Goal: Information Seeking & Learning: Find specific fact

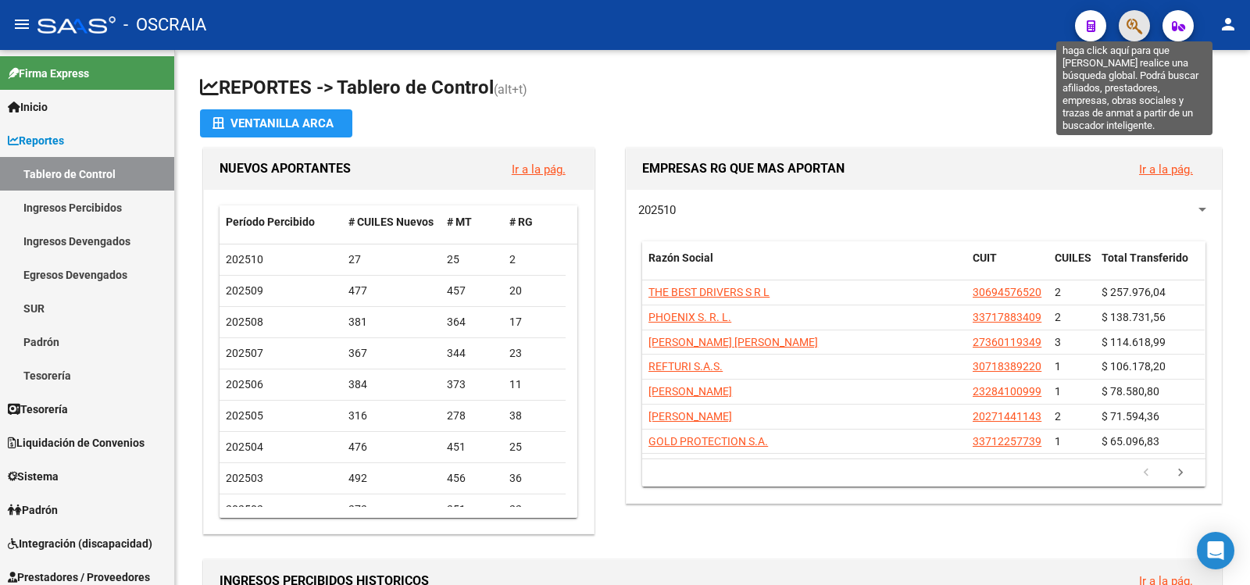
click at [1129, 21] on icon "button" at bounding box center [1135, 26] width 16 height 18
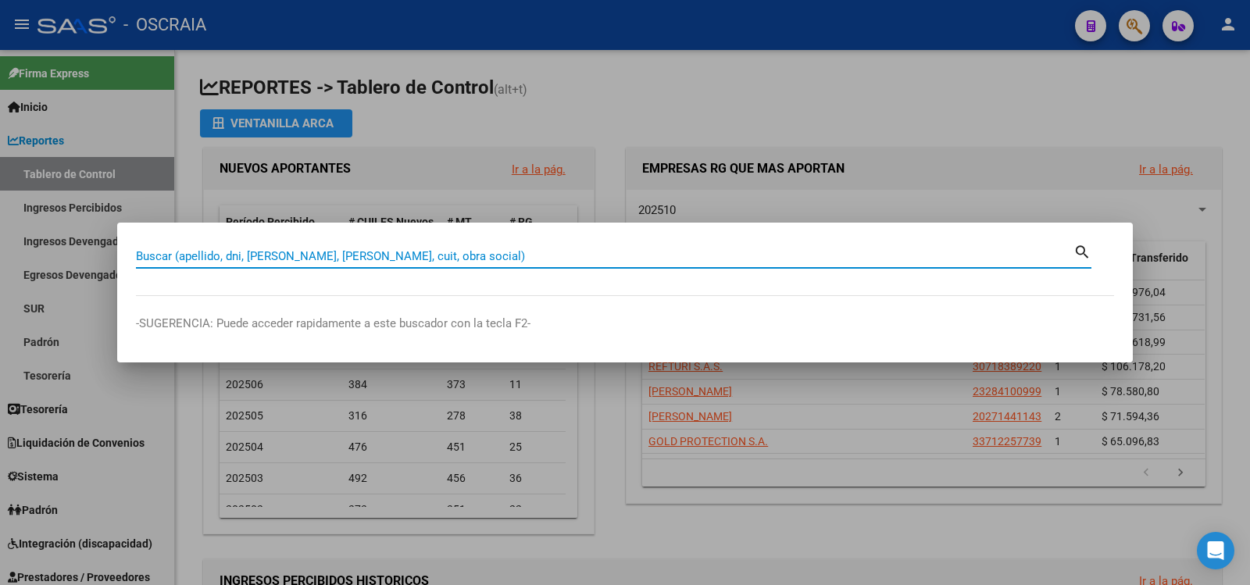
paste input "16.962.797"
click at [177, 255] on input "16.962.797" at bounding box center [605, 256] width 938 height 14
click at [151, 258] on input "16.962797" at bounding box center [605, 256] width 938 height 14
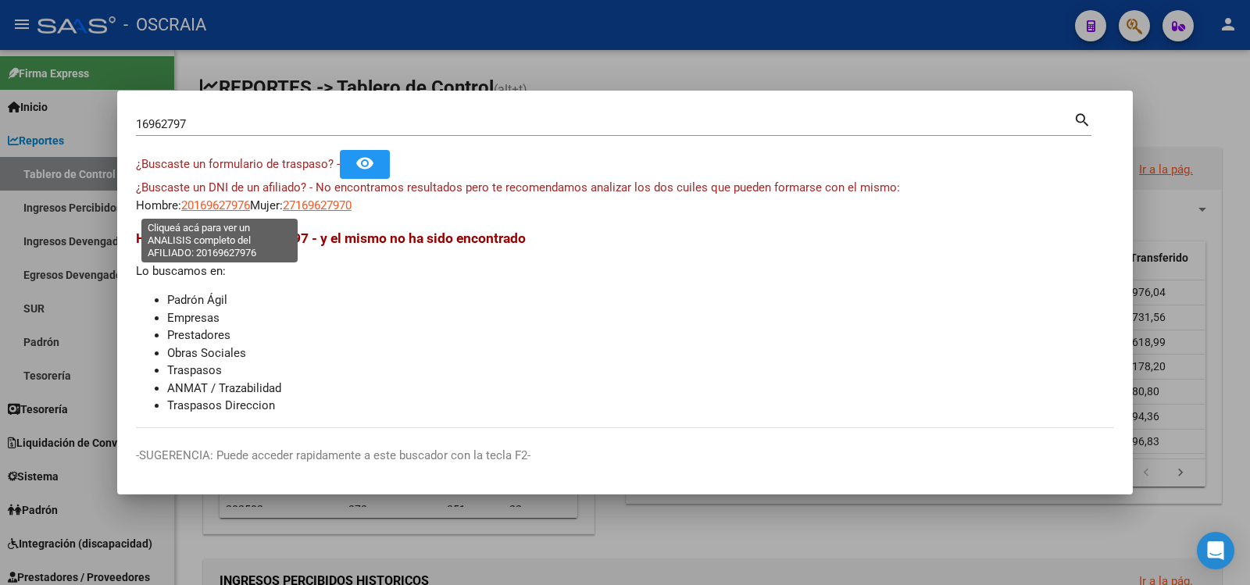
click at [212, 202] on span "20169627976" at bounding box center [215, 205] width 69 height 14
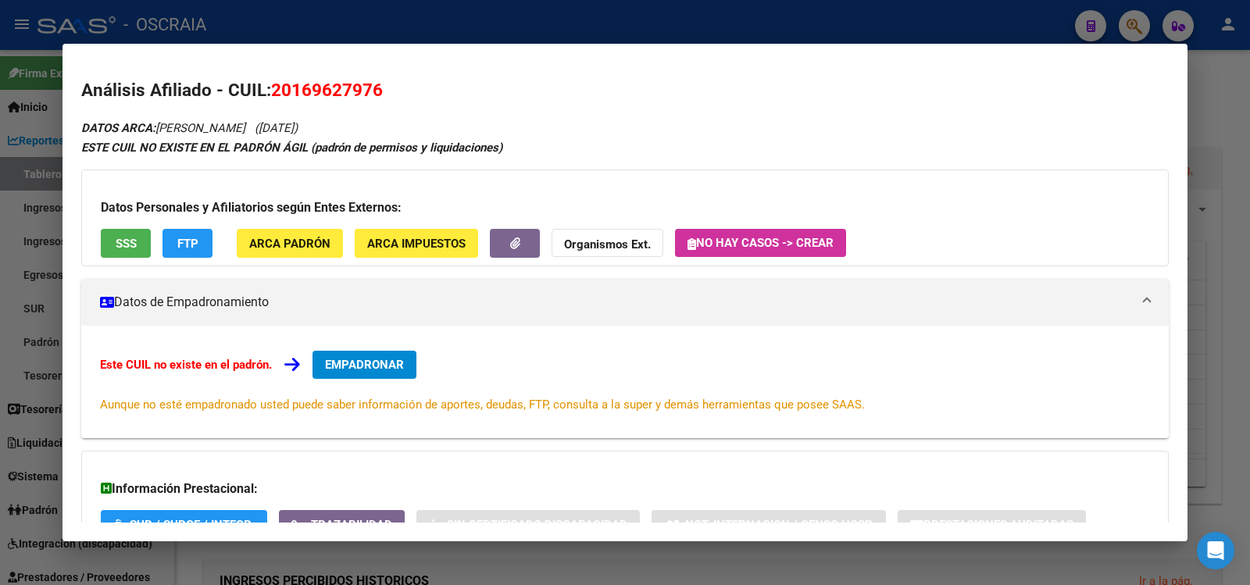
click at [327, 82] on span "20169627976" at bounding box center [327, 90] width 112 height 20
copy span "20169627976"
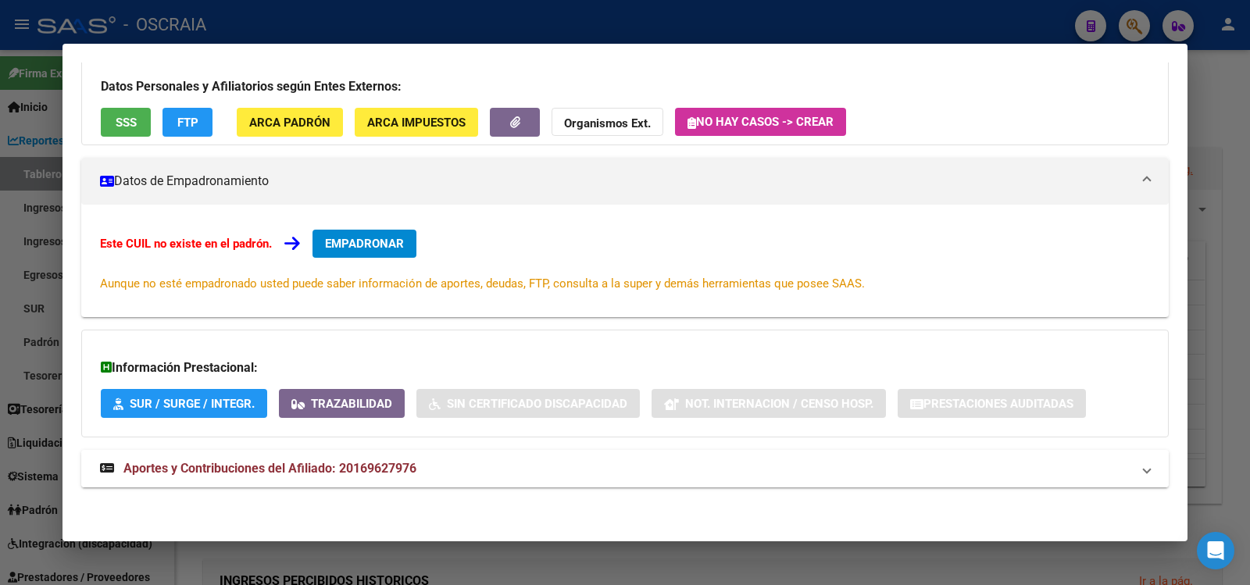
click at [343, 458] on mat-expansion-panel-header "Aportes y Contribuciones del Afiliado: 20169627976" at bounding box center [625, 469] width 1088 height 38
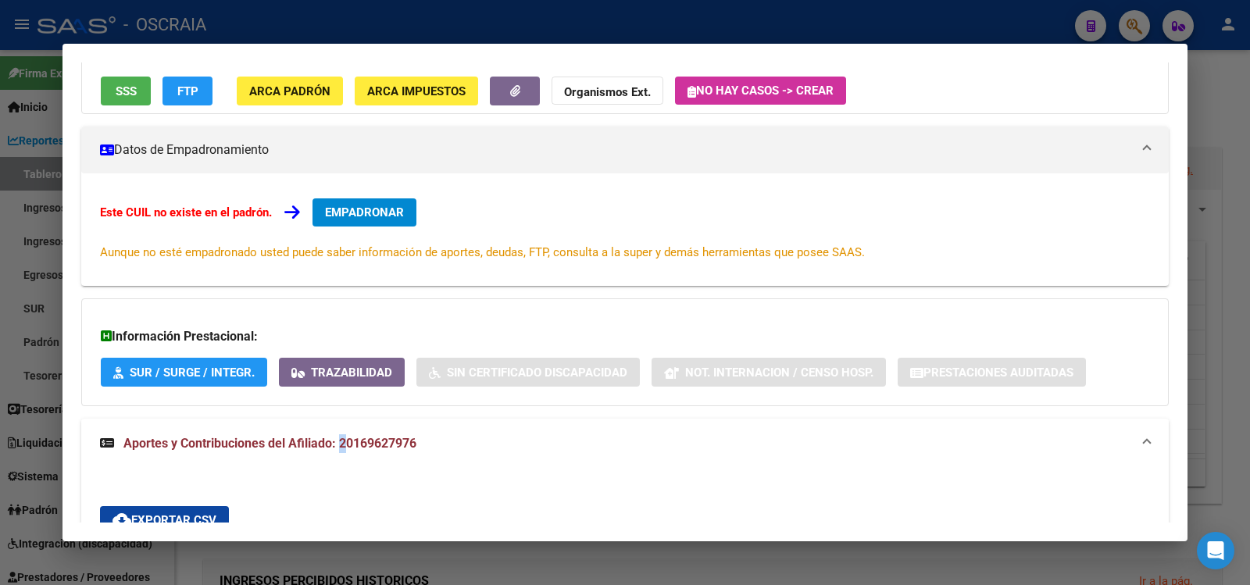
scroll to position [0, 0]
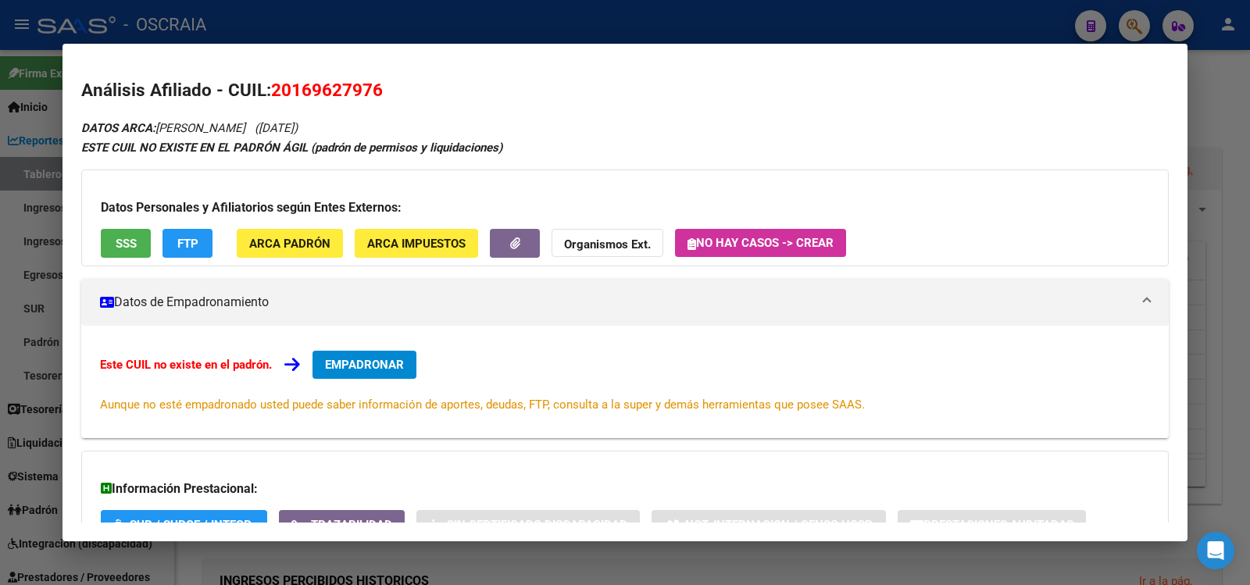
drag, startPoint x: 160, startPoint y: 127, endPoint x: 405, endPoint y: 130, distance: 244.6
copy icon "[PERSON_NAME] ([DATE])"
click at [307, 83] on span "20169627976" at bounding box center [327, 90] width 112 height 20
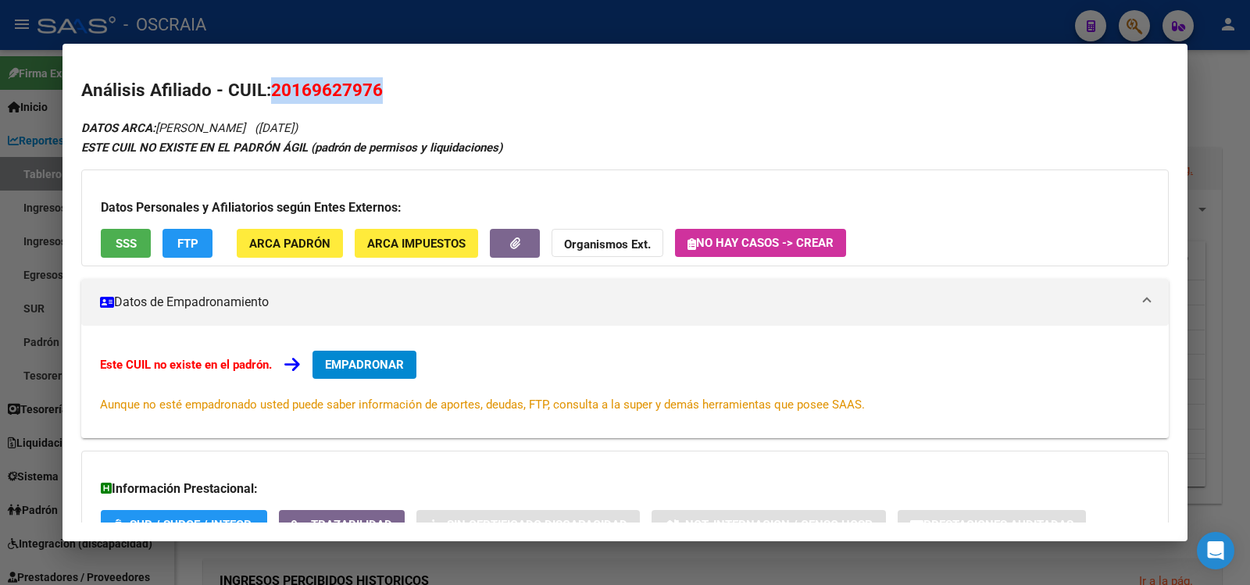
copy span "20169627976"
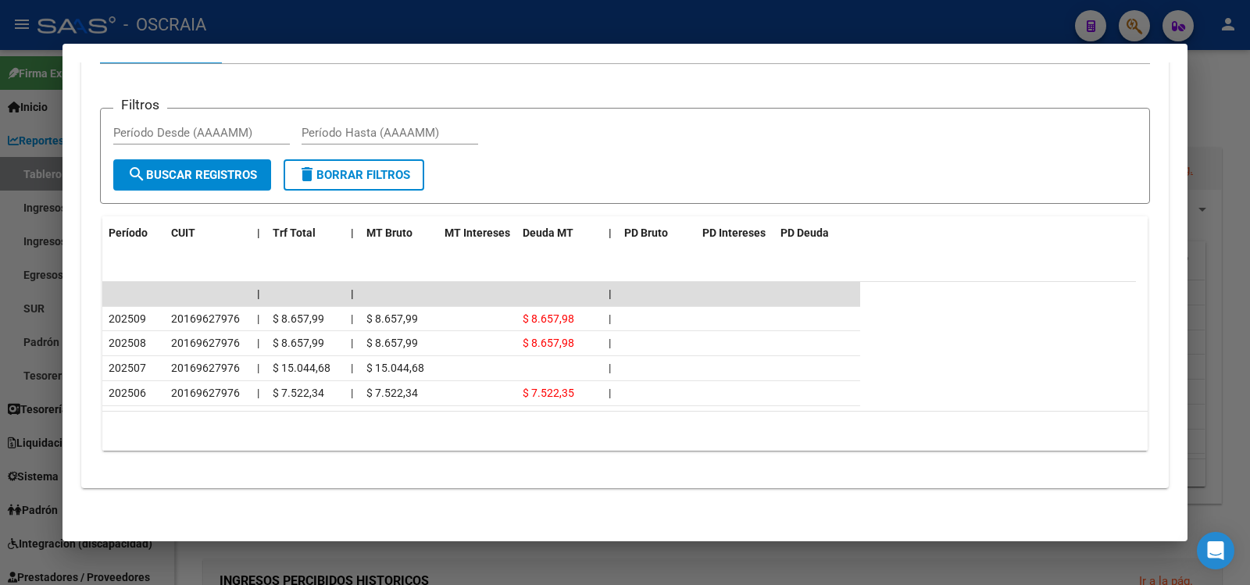
click at [519, 27] on div at bounding box center [625, 292] width 1250 height 585
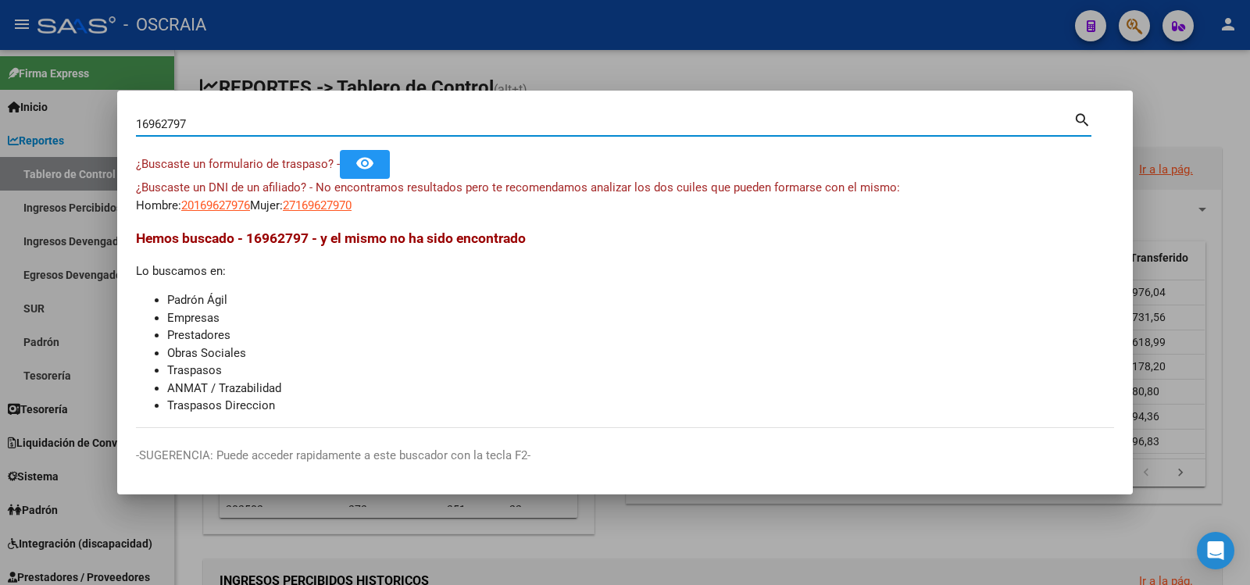
drag, startPoint x: 258, startPoint y: 123, endPoint x: 0, endPoint y: 103, distance: 258.6
click at [0, 103] on div "16962797 Buscar (apellido, dni, cuil, nro traspaso, cuit, obra social) search ¿…" at bounding box center [625, 292] width 1250 height 585
paste input "203244896"
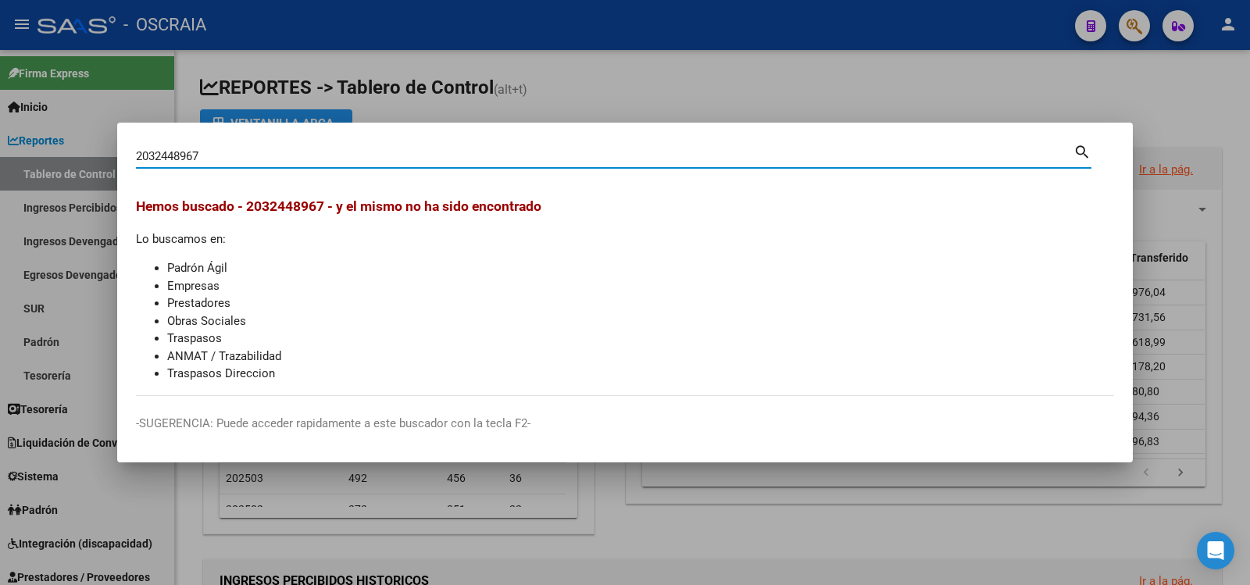
drag, startPoint x: 148, startPoint y: 153, endPoint x: 0, endPoint y: 131, distance: 150.1
click at [0, 131] on div "2032448967 Buscar (apellido, dni, cuil, nro traspaso, cuit, obra social) search…" at bounding box center [625, 292] width 1250 height 585
type input "32448967"
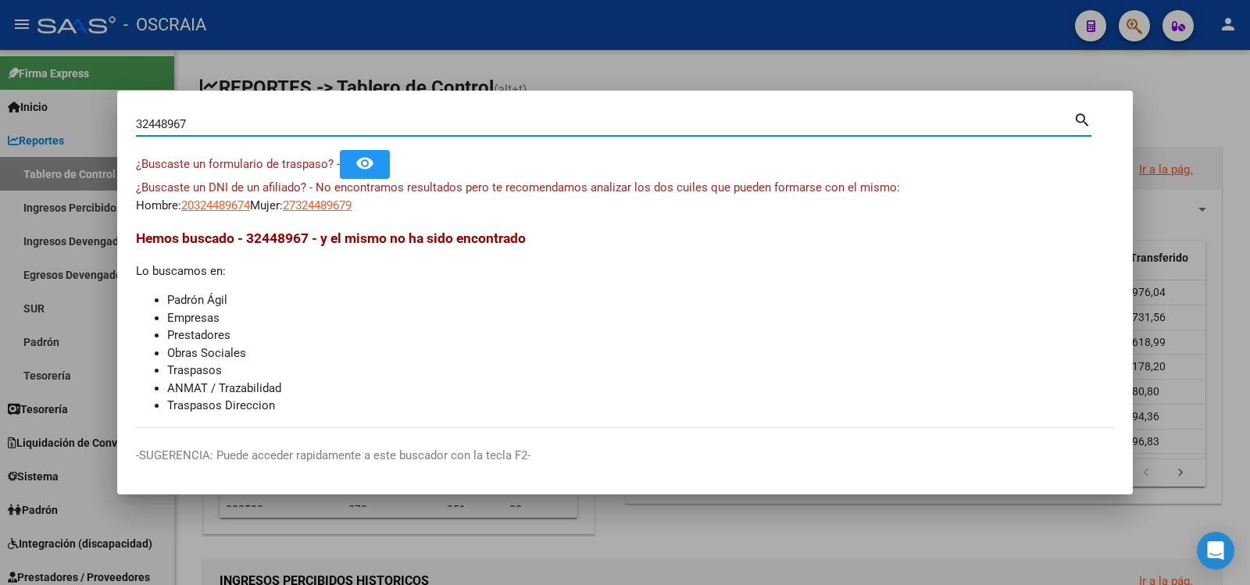
click at [206, 197] on app-link-go-to "20324489674" at bounding box center [215, 206] width 69 height 18
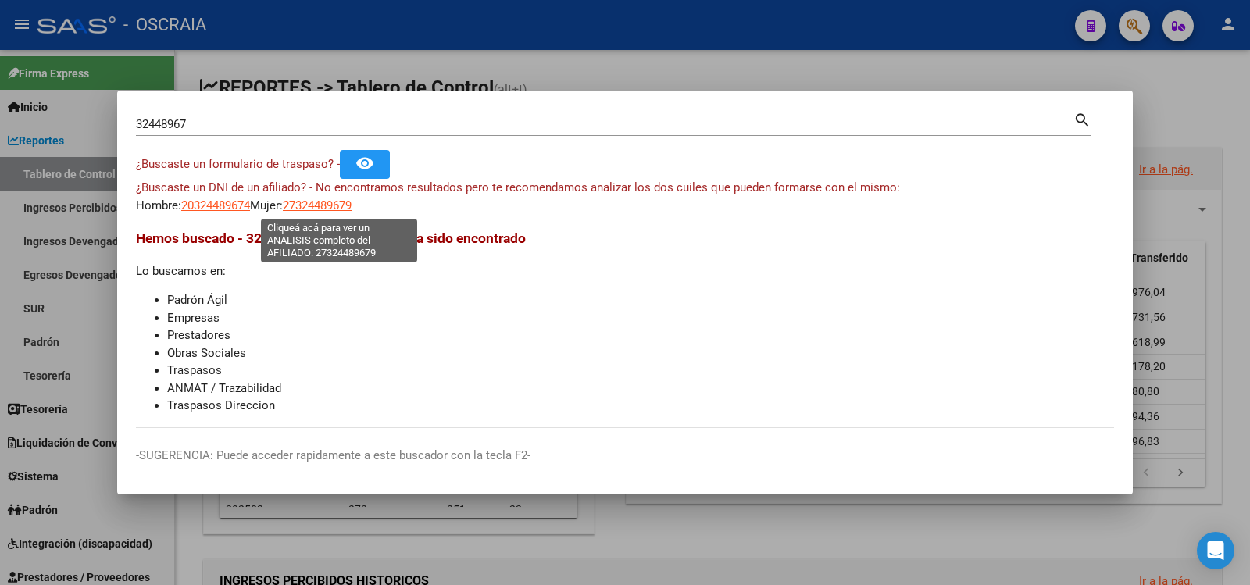
click at [198, 202] on span "20324489674" at bounding box center [215, 205] width 69 height 14
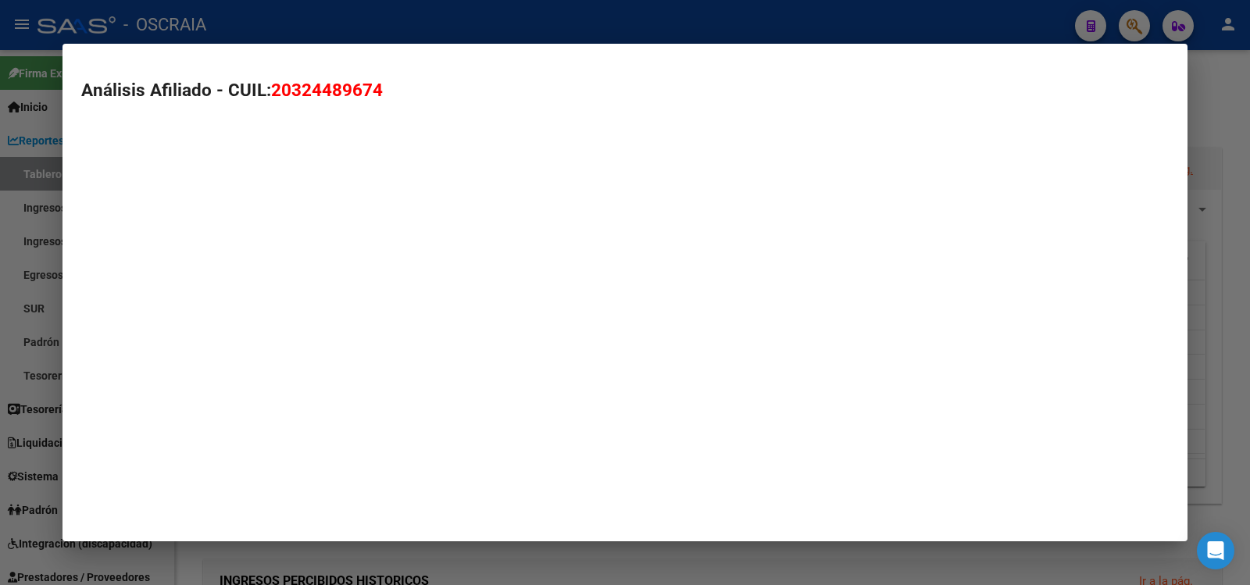
type textarea "20324489674"
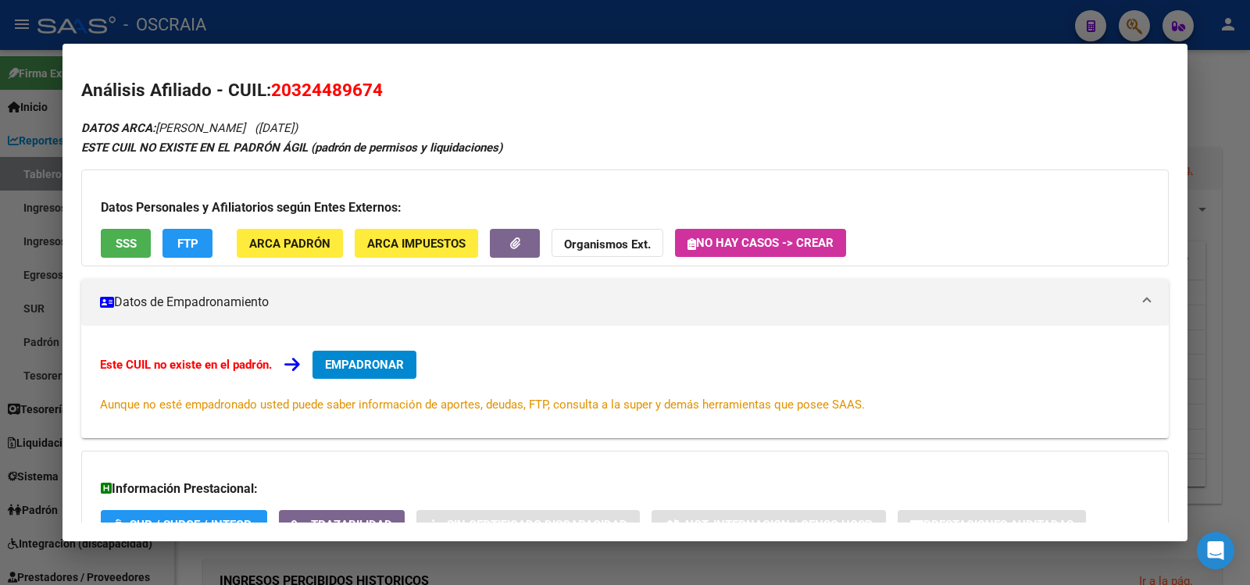
scroll to position [121, 0]
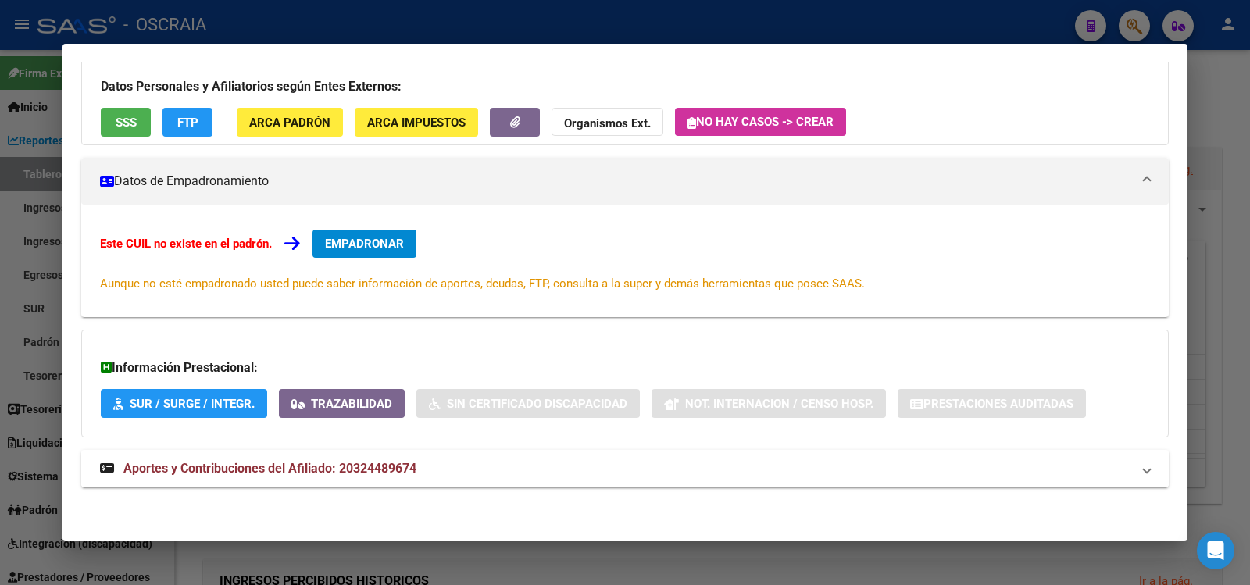
click at [342, 464] on span "Aportes y Contribuciones del Afiliado: 20324489674" at bounding box center [269, 468] width 293 height 15
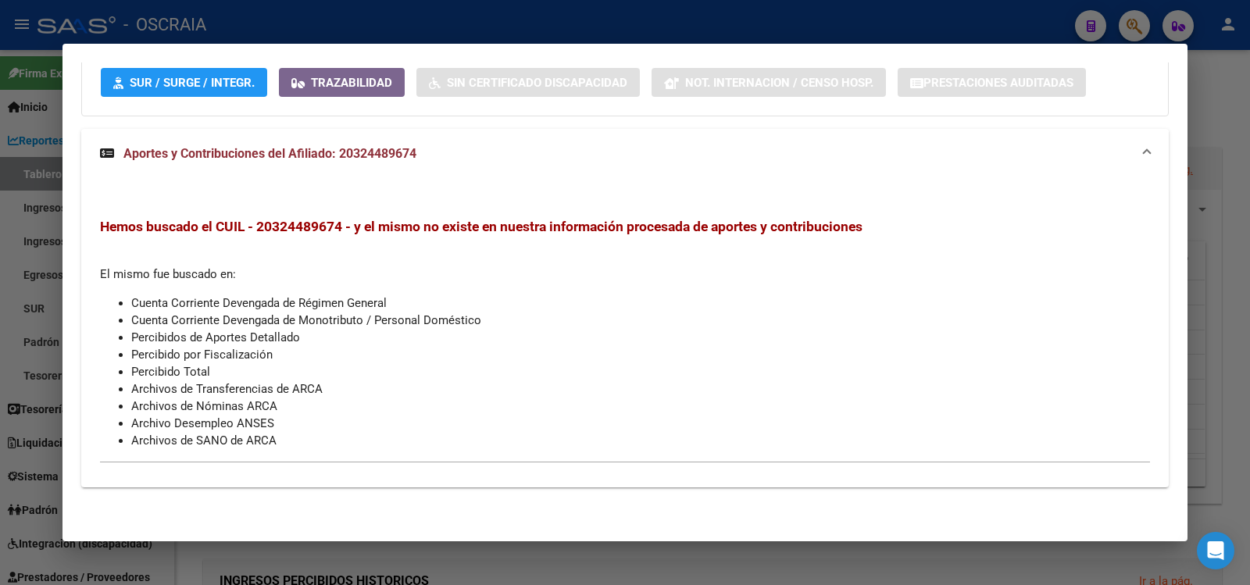
scroll to position [0, 0]
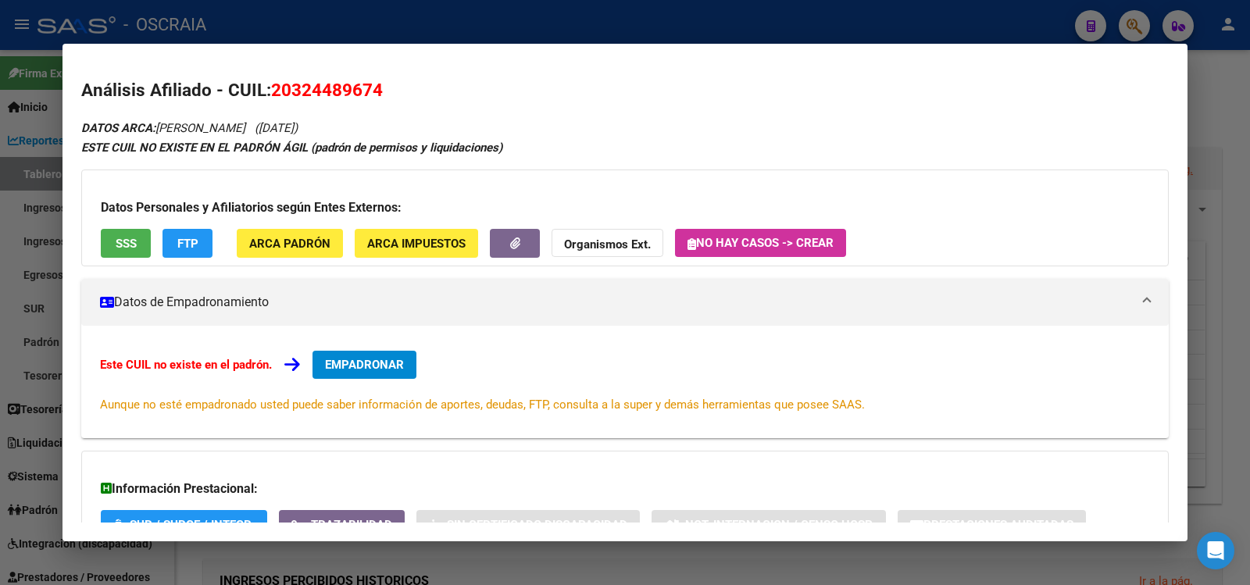
click at [320, 85] on span "20324489674" at bounding box center [327, 90] width 112 height 20
click at [319, 85] on span "20324489674" at bounding box center [327, 90] width 112 height 20
copy span "20324489674"
click at [124, 242] on span "SSS" at bounding box center [126, 244] width 21 height 14
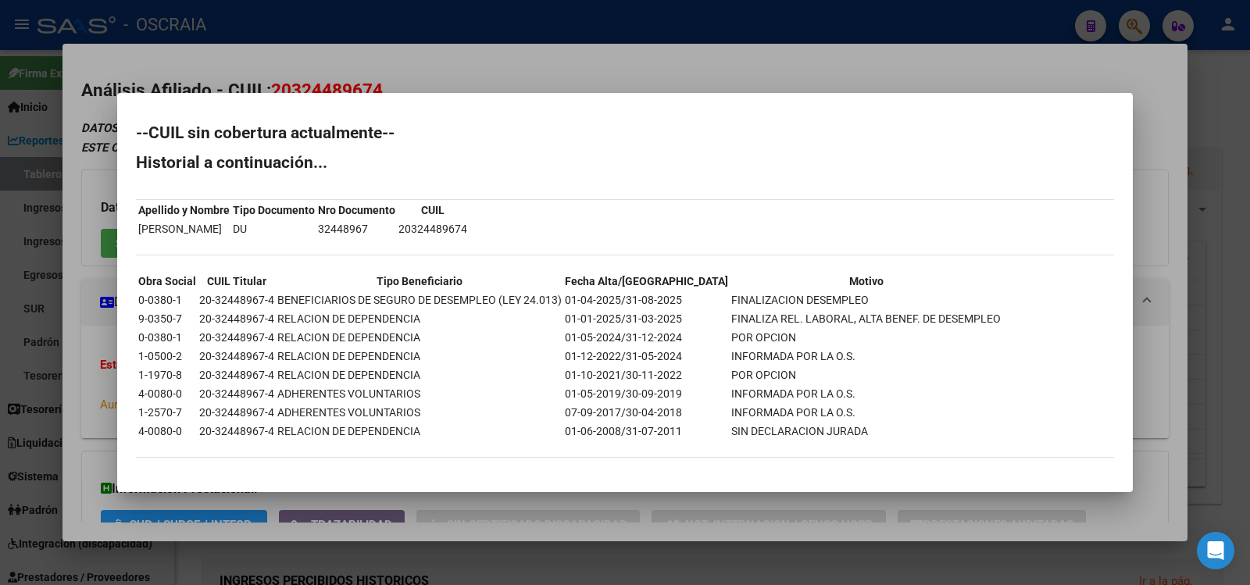
click at [381, 45] on div at bounding box center [625, 292] width 1250 height 585
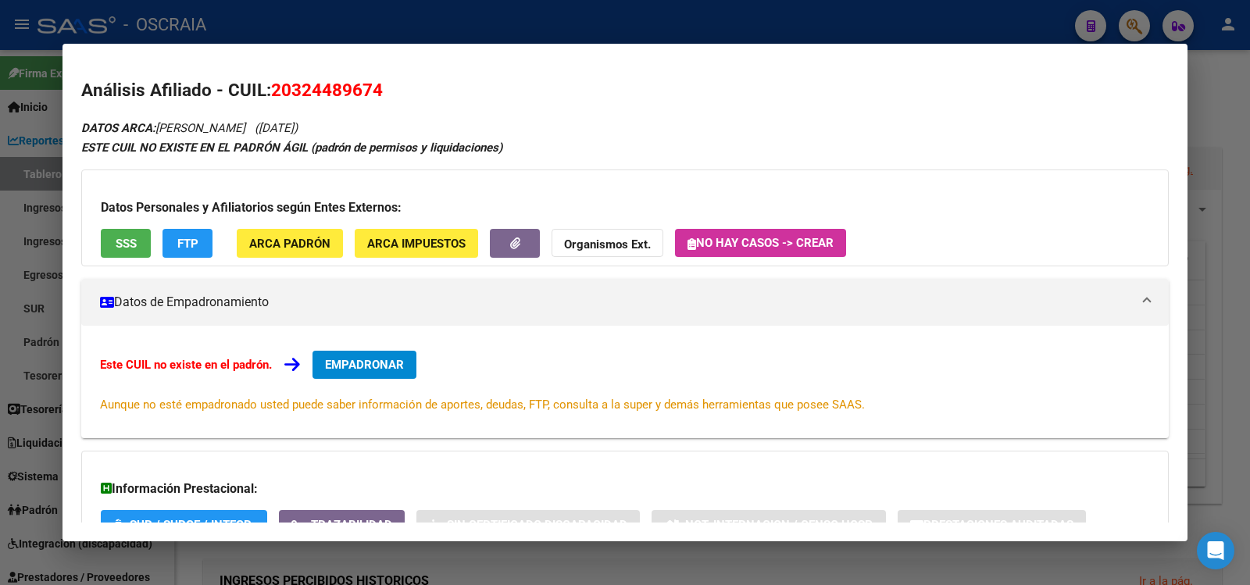
drag, startPoint x: 163, startPoint y: 128, endPoint x: 452, endPoint y: 129, distance: 289.9
click at [452, 129] on div "DATOS ARCA: [PERSON_NAME] ([DATE]) ESTE CUIL NO EXISTE EN EL PADRÓN ÁGIL (padró…" at bounding box center [625, 532] width 1088 height 829
copy icon "[PERSON_NAME] ([DATE])"
click at [311, 84] on span "20324489674" at bounding box center [327, 90] width 112 height 20
click at [311, 85] on span "20324489674" at bounding box center [327, 90] width 112 height 20
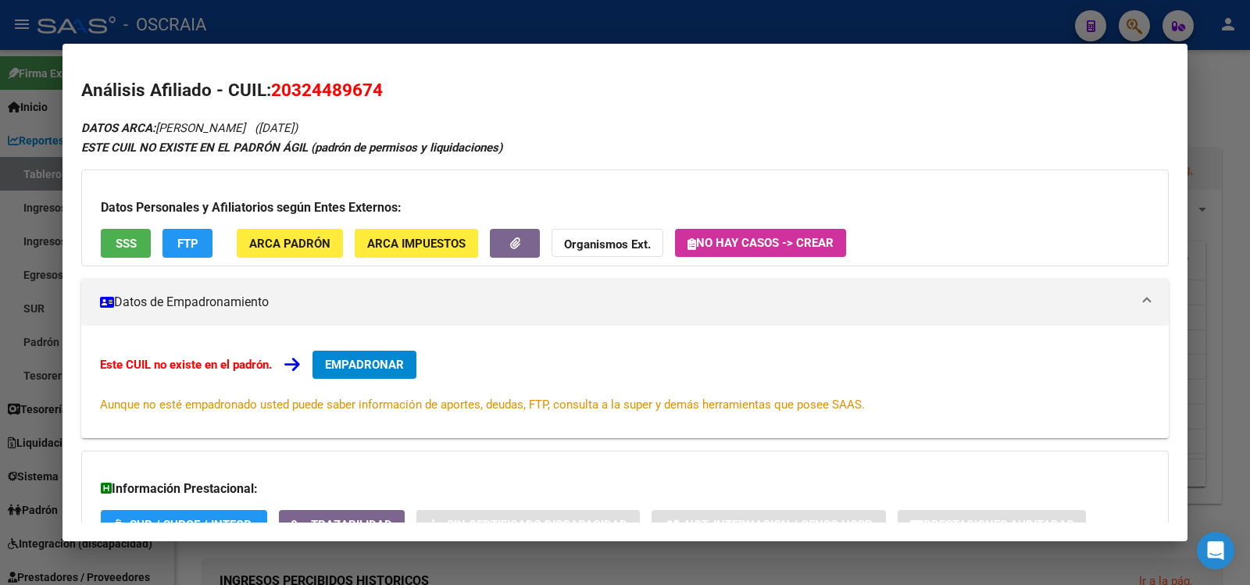
copy span "20324489674"
click at [518, 38] on div at bounding box center [625, 292] width 1250 height 585
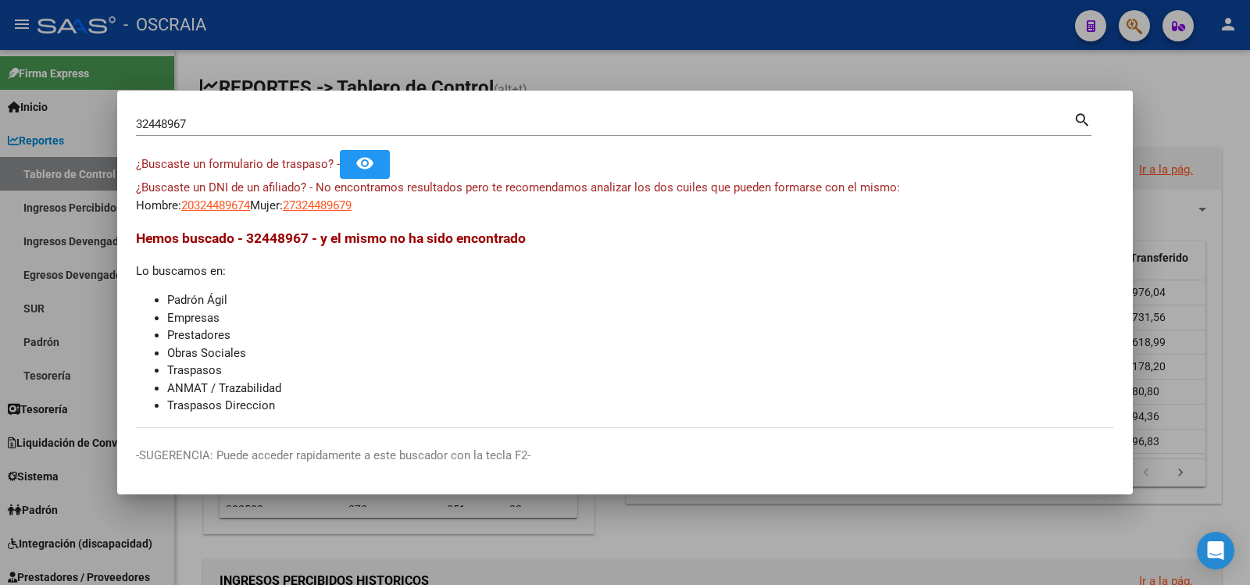
click at [341, 135] on div "32448967 Buscar (apellido, dni, [PERSON_NAME], [PERSON_NAME], cuit, obra social)" at bounding box center [605, 124] width 938 height 23
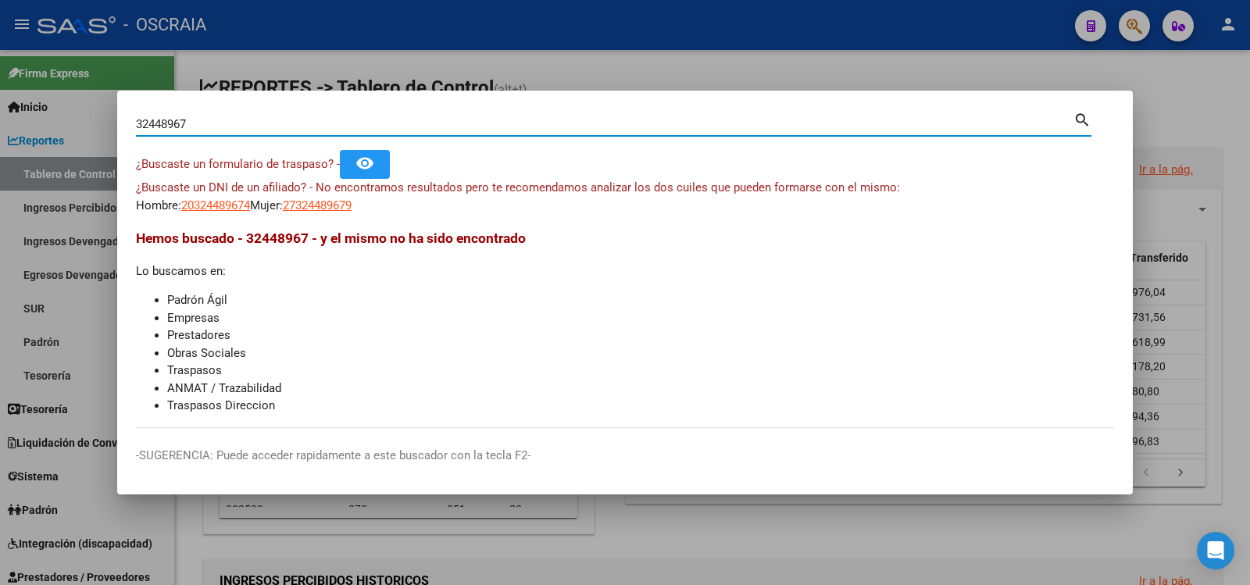
click at [337, 129] on input "32448967" at bounding box center [605, 124] width 938 height 14
click at [336, 129] on input "32448967" at bounding box center [605, 124] width 938 height 14
paste input "23-14477401-9"
type input "23144774019"
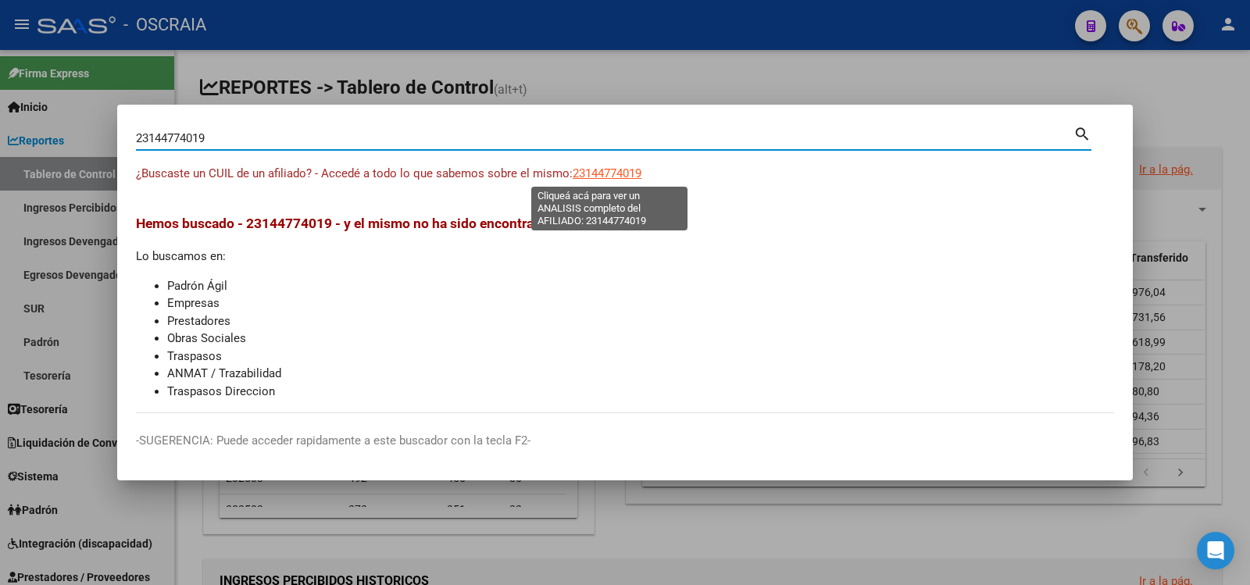
click at [588, 174] on span "23144774019" at bounding box center [607, 173] width 69 height 14
type textarea "23144774019"
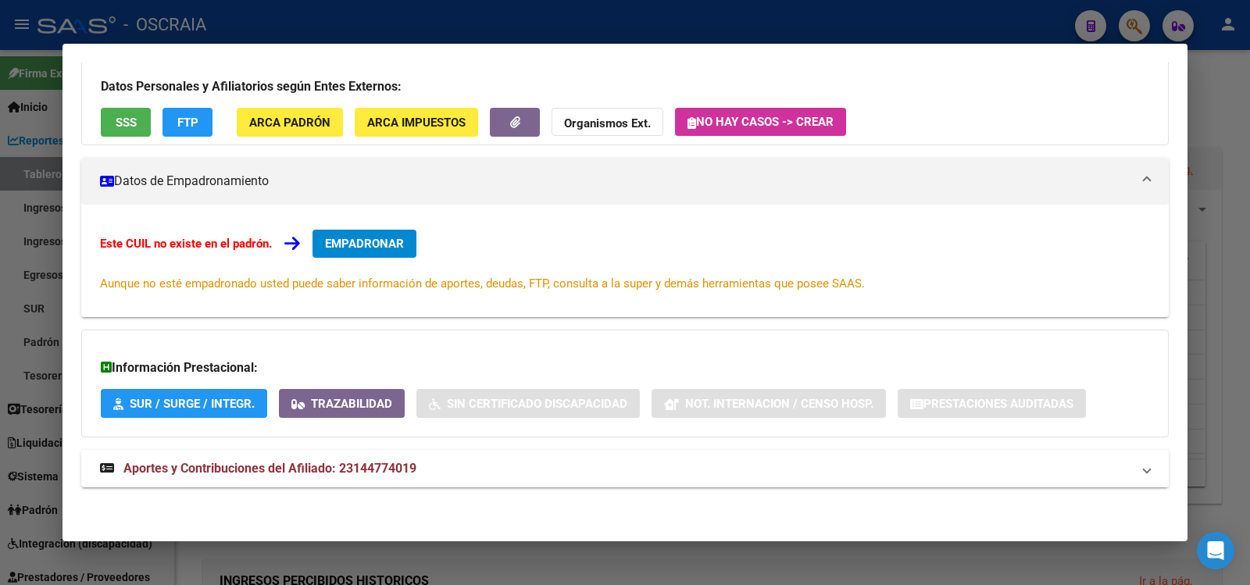
click at [272, 460] on strong "Aportes y Contribuciones del Afiliado: 23144774019" at bounding box center [258, 468] width 316 height 19
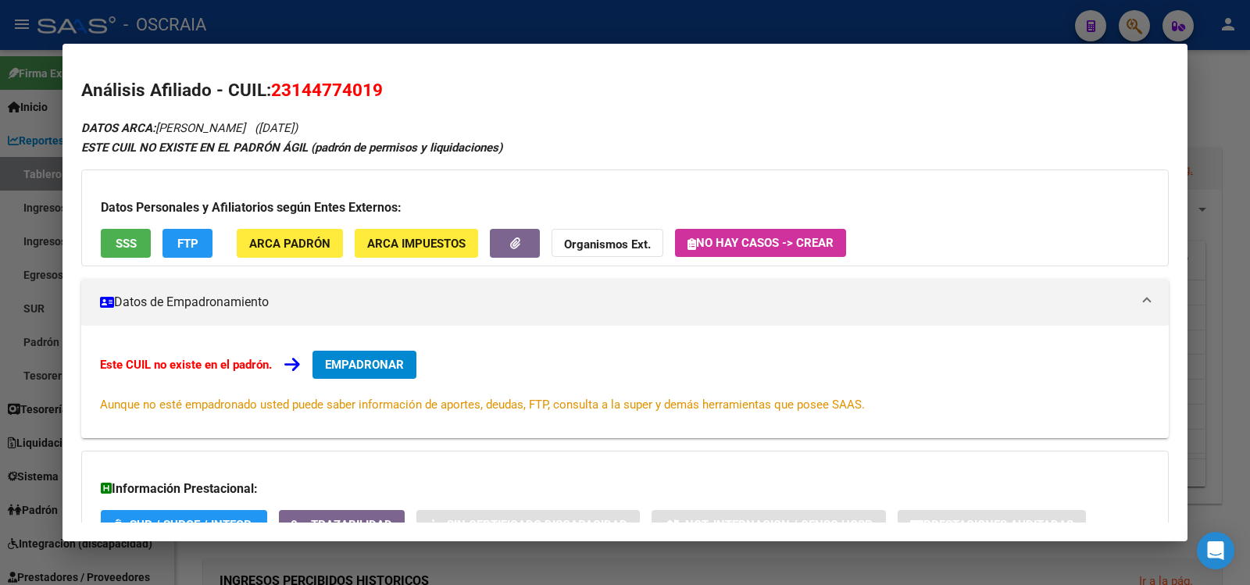
click at [356, 91] on span "23144774019" at bounding box center [327, 90] width 112 height 20
copy span "23144774019"
click at [453, 18] on div at bounding box center [625, 292] width 1250 height 585
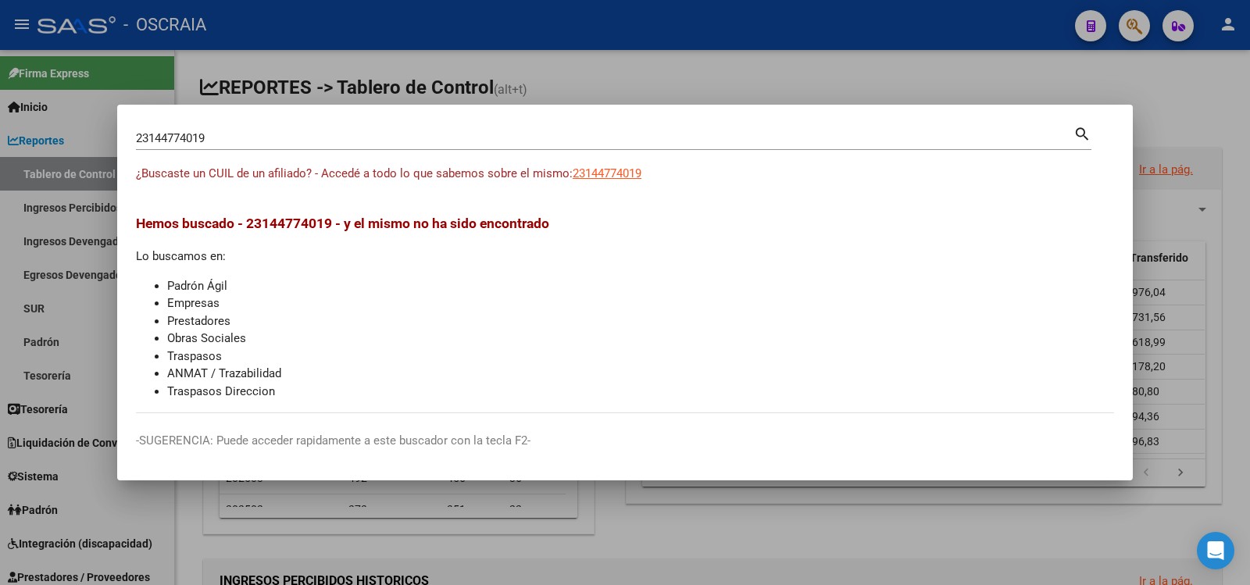
click at [366, 130] on div "23144774019 Buscar (apellido, dni, cuil, [PERSON_NAME], cuit, obra social)" at bounding box center [605, 138] width 938 height 23
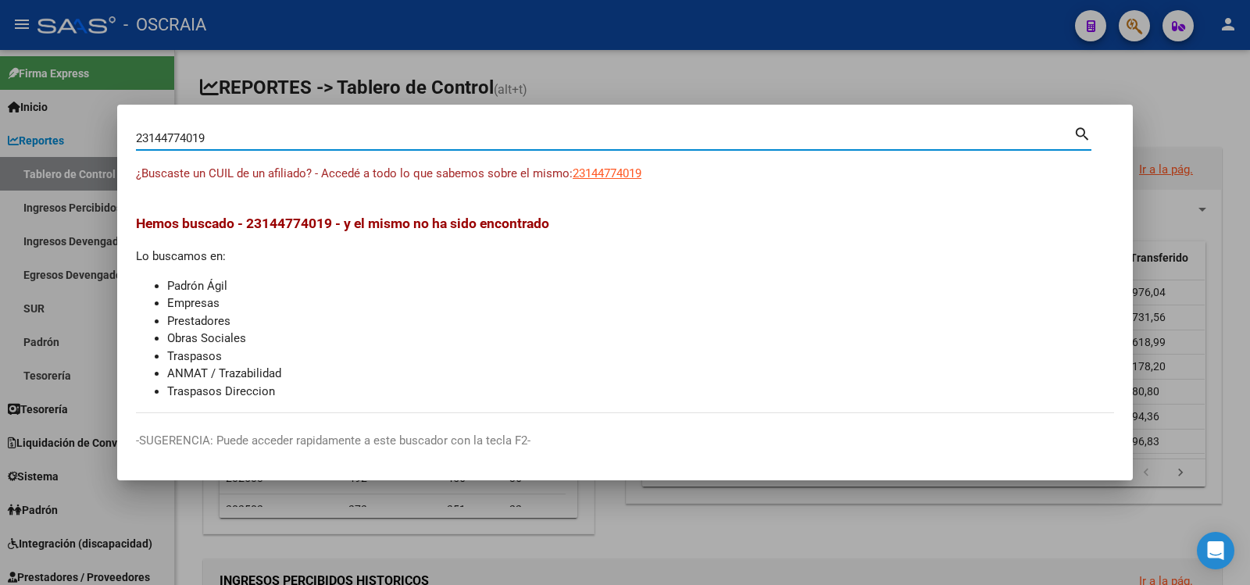
click at [365, 134] on input "23144774019" at bounding box center [605, 138] width 938 height 14
paste input "-14477401-"
type input "23144774019"
click at [601, 176] on span "23144774019" at bounding box center [607, 173] width 69 height 14
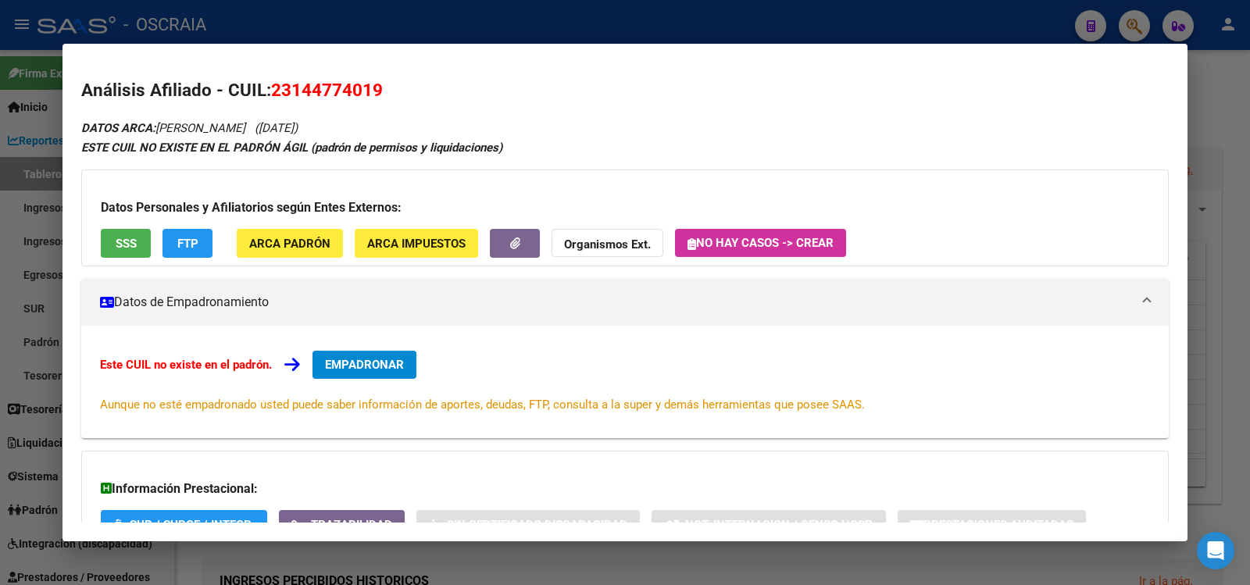
drag, startPoint x: 319, startPoint y: 126, endPoint x: 423, endPoint y: 125, distance: 104.7
click at [423, 125] on div "DATOS ARCA: [PERSON_NAME] ([DATE]) ESTE CUIL NO EXISTE EN EL PADRÓN ÁGIL (padró…" at bounding box center [625, 372] width 1088 height 508
drag, startPoint x: 314, startPoint y: 128, endPoint x: 420, endPoint y: 131, distance: 105.5
click at [420, 131] on div "DATOS ARCA: [PERSON_NAME] ([DATE]) ESTE CUIL NO EXISTE EN EL PADRÓN ÁGIL (padró…" at bounding box center [625, 372] width 1088 height 508
click at [290, 77] on h2 "Análisis Afiliado - CUIL: 23144774019" at bounding box center [625, 90] width 1088 height 27
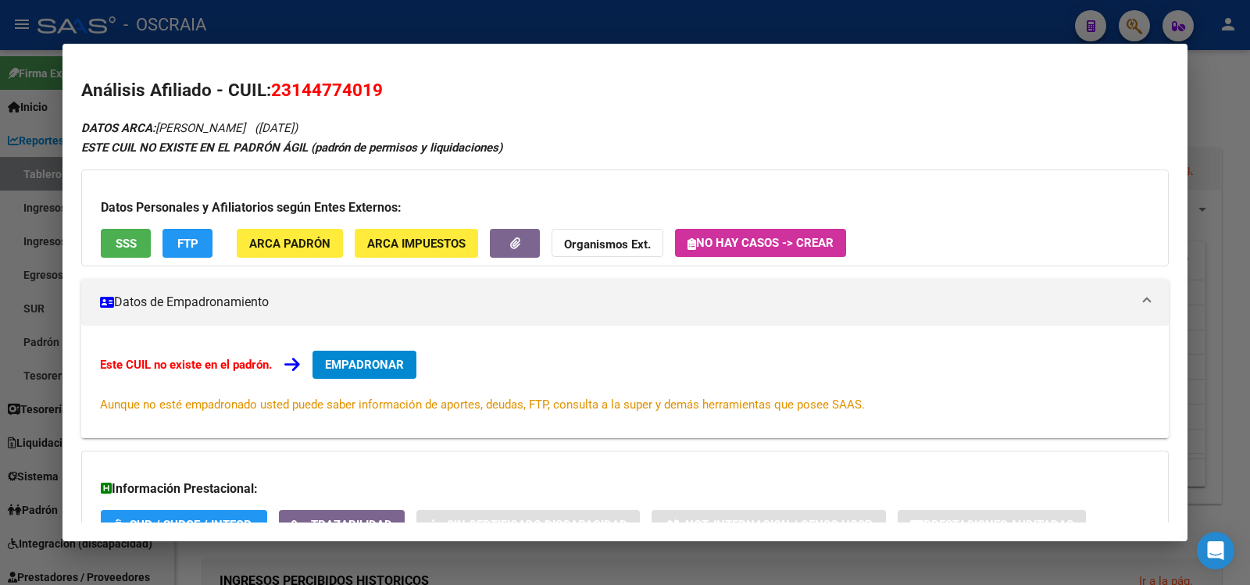
click at [290, 77] on h2 "Análisis Afiliado - CUIL: 23144774019" at bounding box center [625, 90] width 1088 height 27
